Goal: Information Seeking & Learning: Learn about a topic

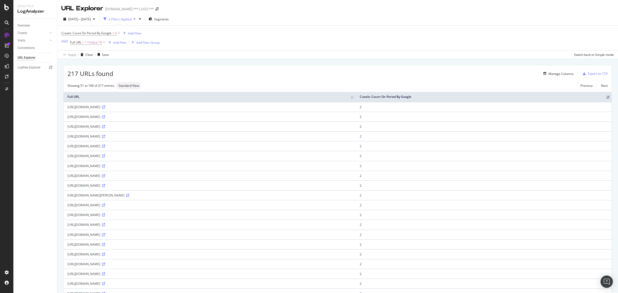
scroll to position [172, 0]
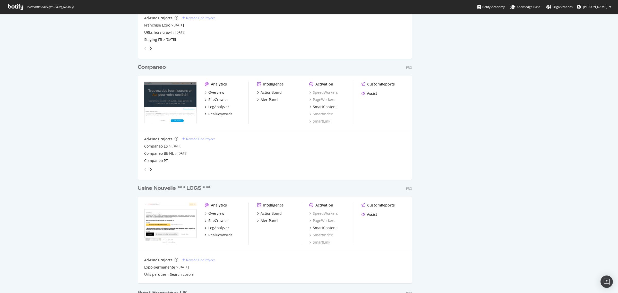
scroll to position [225, 0]
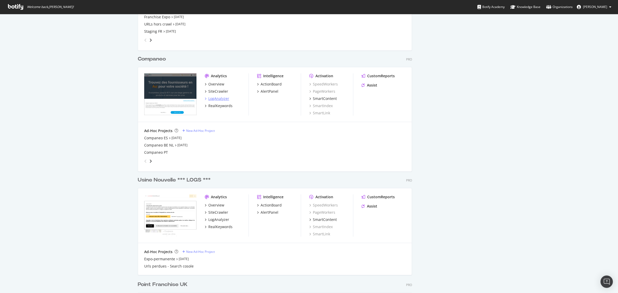
click at [210, 100] on div "LogAnalyzer" at bounding box center [218, 98] width 21 height 5
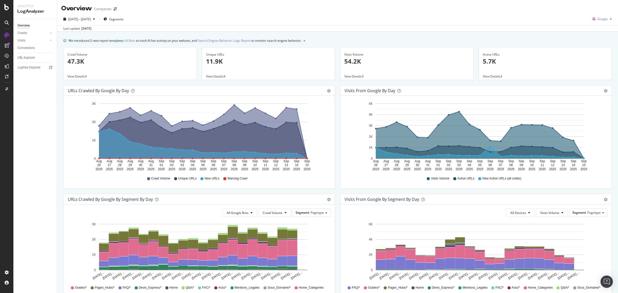
click at [597, 20] on span "Google" at bounding box center [602, 19] width 10 height 4
click at [264, 20] on div "[DATE] - [DATE] Segments Google" at bounding box center [337, 20] width 561 height 10
click at [29, 35] on link "Crawls" at bounding box center [33, 32] width 31 height 5
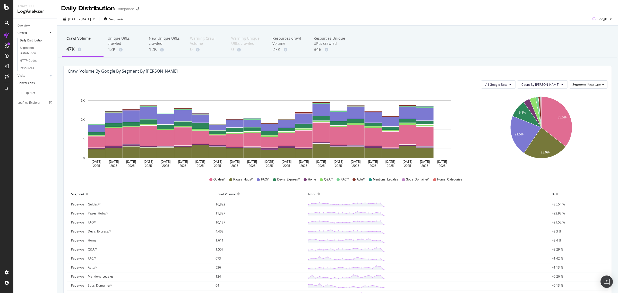
click at [40, 77] on link "Visits" at bounding box center [33, 75] width 31 height 5
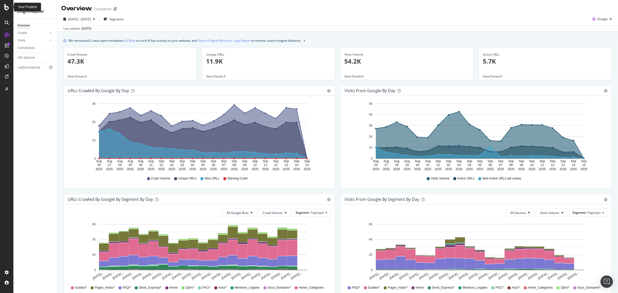
click at [4, 8] on div at bounding box center [7, 7] width 12 height 6
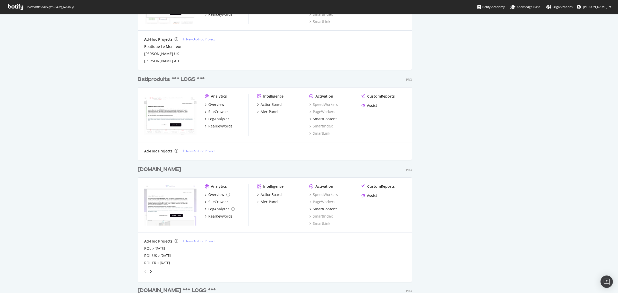
scroll to position [676, 0]
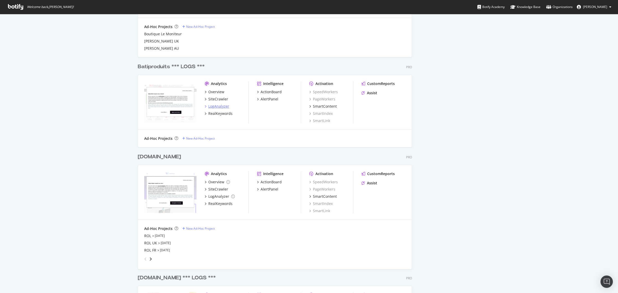
click at [214, 104] on div "LogAnalyzer" at bounding box center [218, 106] width 21 height 5
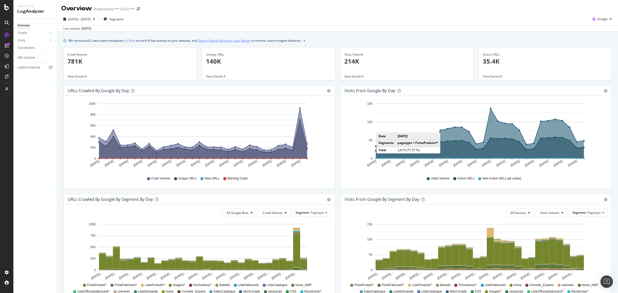
click at [220, 41] on link "Search Engine Behavior: Logs Report" at bounding box center [224, 40] width 53 height 5
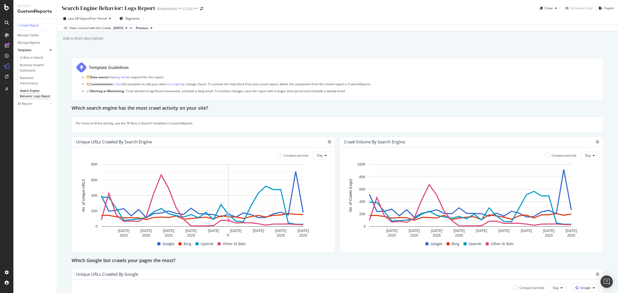
click at [231, 182] on rect "A chart." at bounding box center [202, 195] width 202 height 62
click at [326, 156] on button "Day" at bounding box center [321, 155] width 19 height 8
click at [326, 155] on button "Day" at bounding box center [321, 155] width 19 height 8
